Goal: Information Seeking & Learning: Learn about a topic

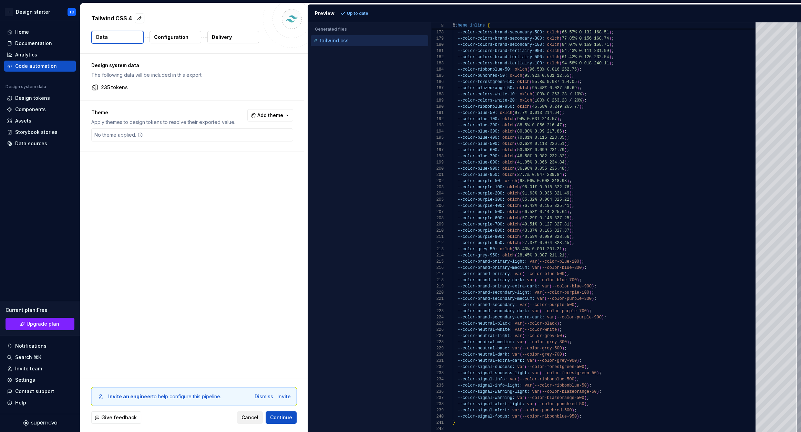
click at [253, 419] on span "Cancel" at bounding box center [250, 417] width 17 height 7
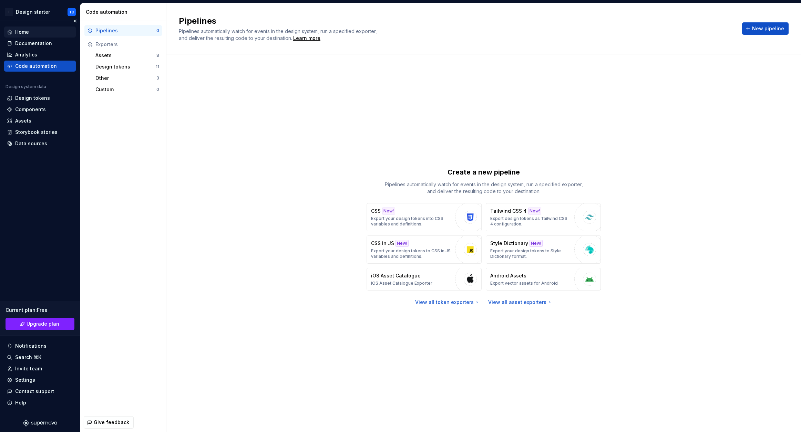
click at [21, 33] on div "Home" at bounding box center [22, 32] width 14 height 7
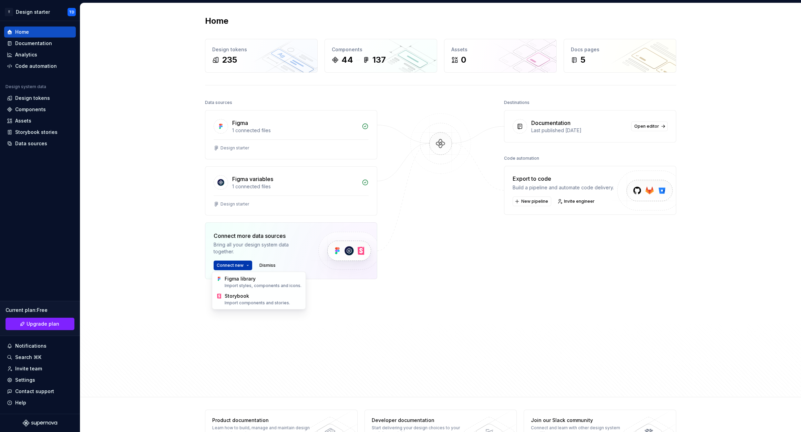
click at [245, 264] on html "T Design starter TD Home Documentation Analytics Code automation Design system …" at bounding box center [400, 216] width 801 height 432
click at [29, 44] on div "Documentation" at bounding box center [33, 43] width 37 height 7
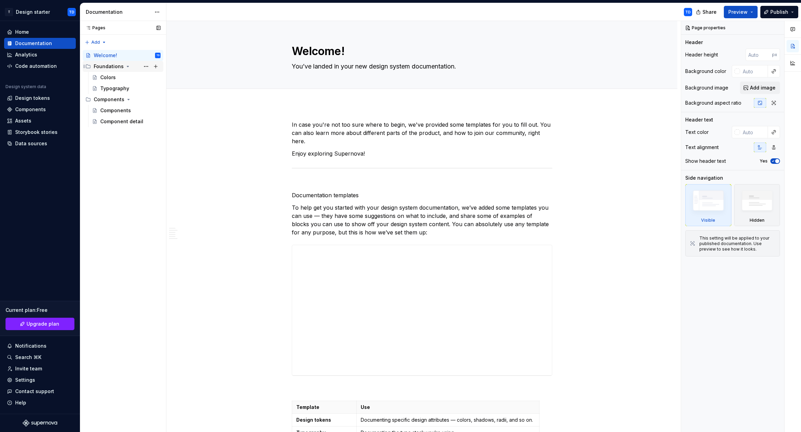
click at [113, 65] on div "Foundations" at bounding box center [109, 66] width 30 height 7
click at [110, 77] on div "Colors" at bounding box center [108, 77] width 16 height 7
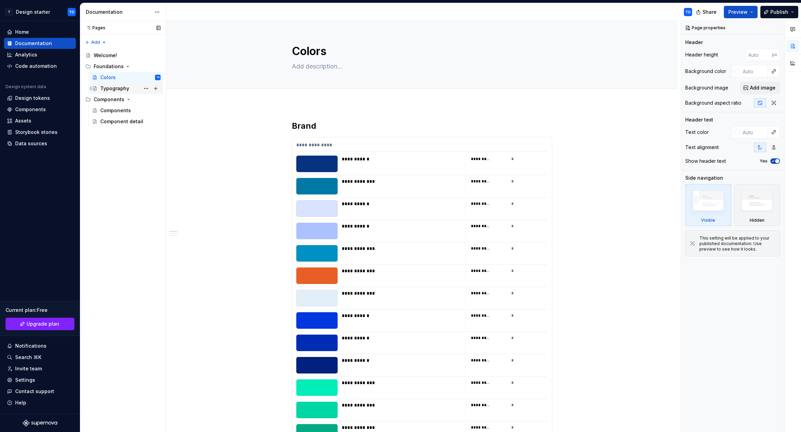
click at [116, 86] on div "Typography" at bounding box center [114, 88] width 29 height 7
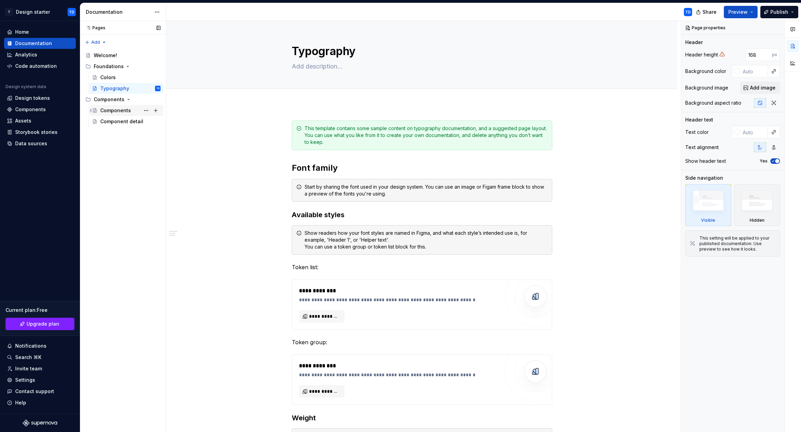
click at [117, 110] on div "Components" at bounding box center [115, 110] width 31 height 7
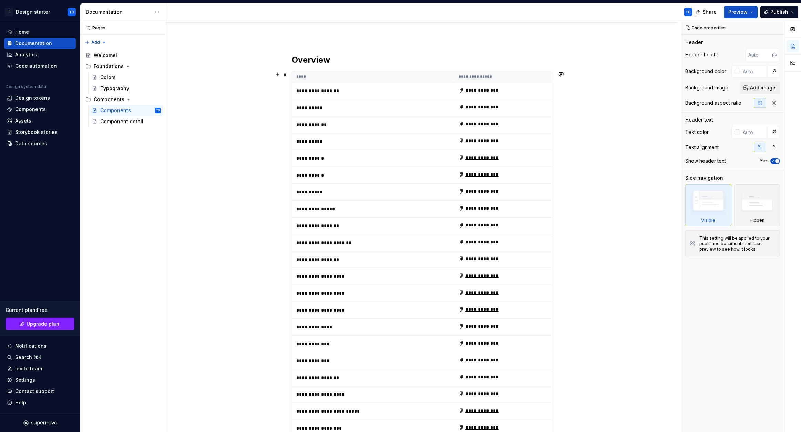
scroll to position [69, 0]
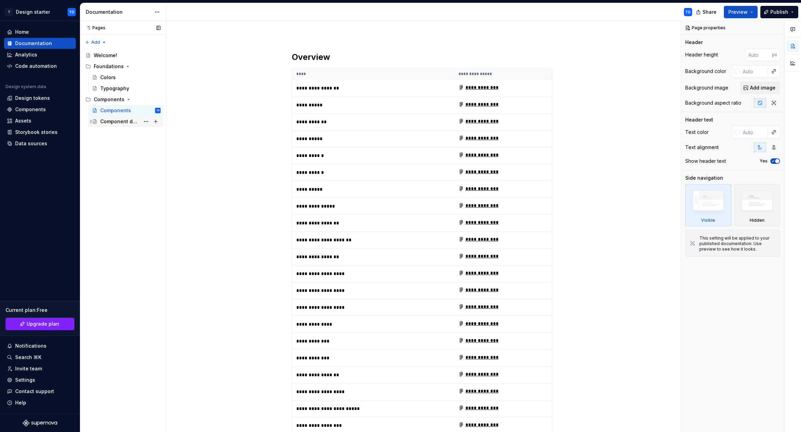
click at [115, 121] on div "Component detail" at bounding box center [120, 121] width 40 height 7
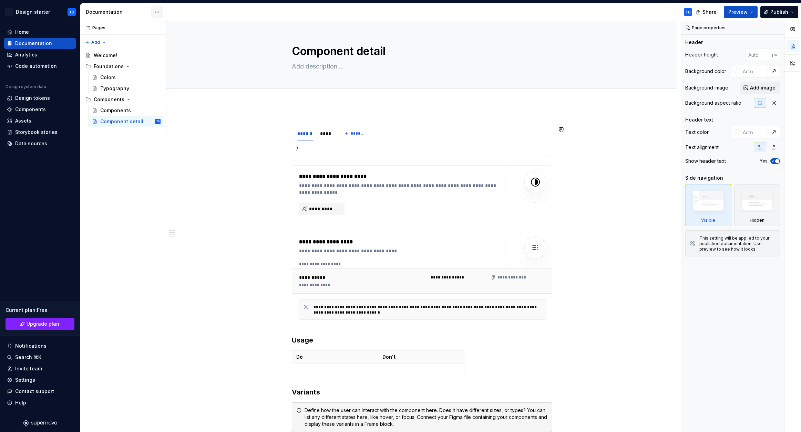
click at [156, 12] on html "T Design starter TD Home Documentation Analytics Code automation Design system …" at bounding box center [400, 216] width 801 height 432
click at [793, 12] on button "Publish" at bounding box center [779, 12] width 38 height 12
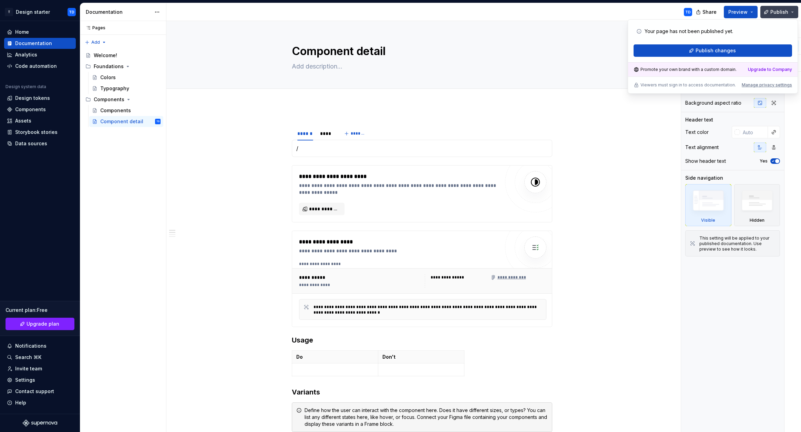
click at [793, 12] on button "Publish" at bounding box center [779, 12] width 38 height 12
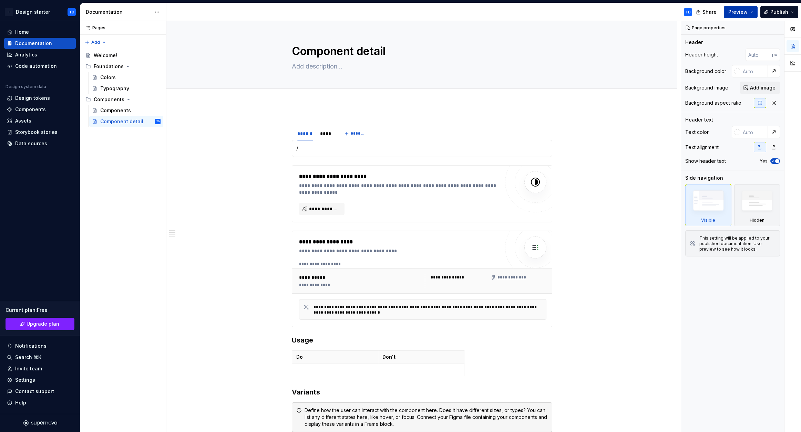
click at [752, 12] on button "Preview" at bounding box center [741, 12] width 34 height 12
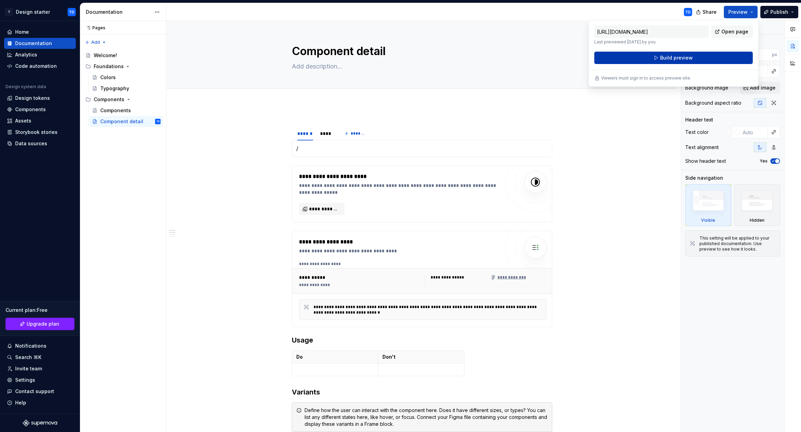
click at [675, 59] on span "Build preview" at bounding box center [676, 57] width 33 height 7
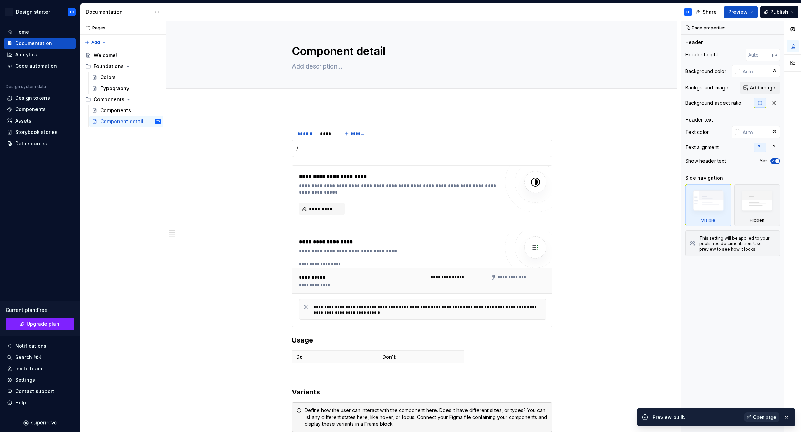
click at [768, 416] on span "Open page" at bounding box center [764, 418] width 23 height 6
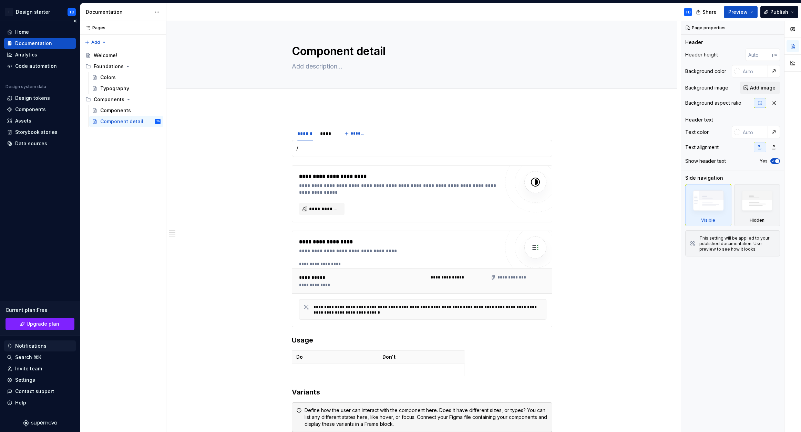
click at [34, 346] on div "Notifications" at bounding box center [30, 346] width 31 height 7
click at [34, 346] on html "T Design starter TD Home Documentation Analytics Code automation Design system …" at bounding box center [400, 216] width 801 height 432
click at [24, 368] on div "Invite team" at bounding box center [28, 369] width 27 height 7
click at [29, 379] on div "Settings" at bounding box center [25, 380] width 20 height 7
type textarea "*"
